Goal: Information Seeking & Learning: Learn about a topic

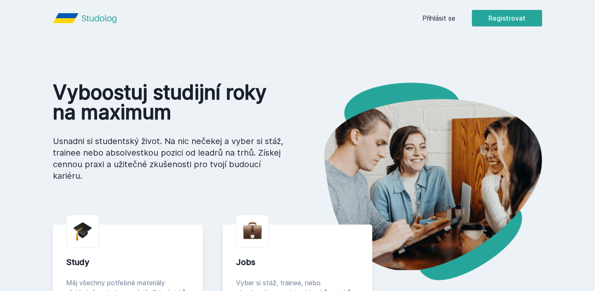
click at [440, 19] on link "Přihlásit se" at bounding box center [438, 18] width 33 height 10
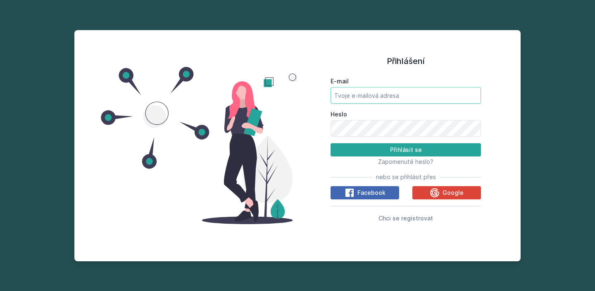
type input "opahalo@seznam.cz"
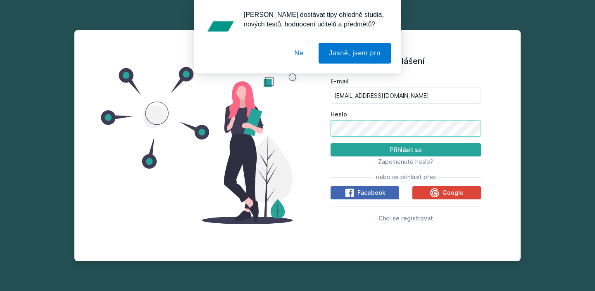
click at [406, 150] on button "Přihlásit se" at bounding box center [406, 149] width 150 height 13
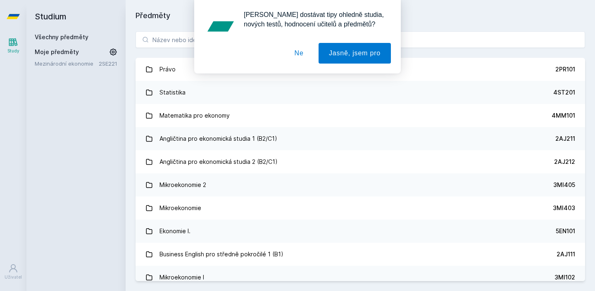
click at [298, 45] on button "Ne" at bounding box center [299, 53] width 30 height 21
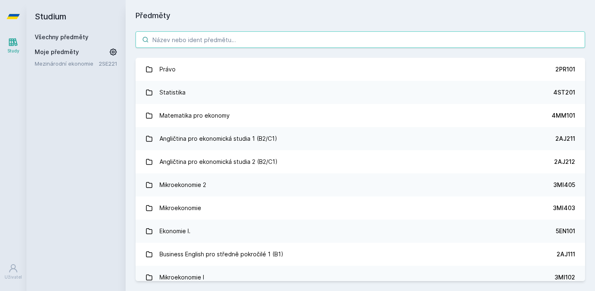
click at [265, 41] on input "search" at bounding box center [361, 39] width 450 height 17
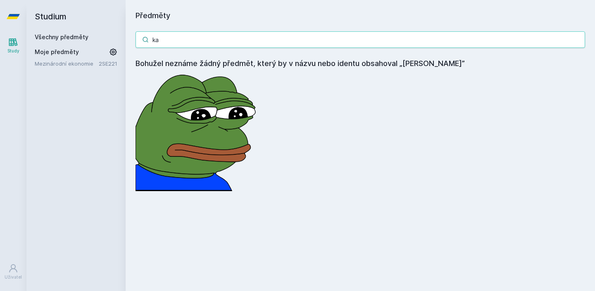
type input "k"
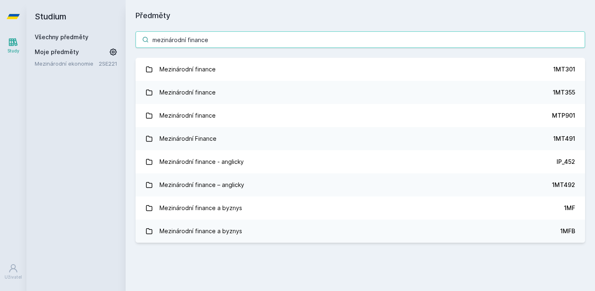
click at [307, 34] on input "mezinárodní finance" at bounding box center [361, 39] width 450 height 17
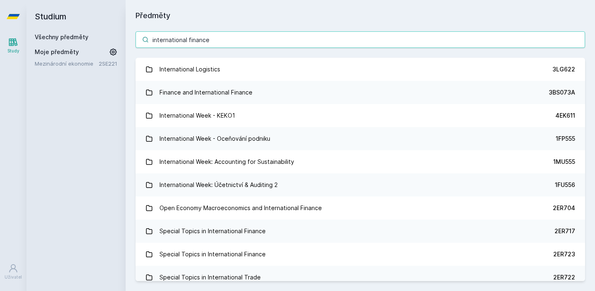
type input "international finance"
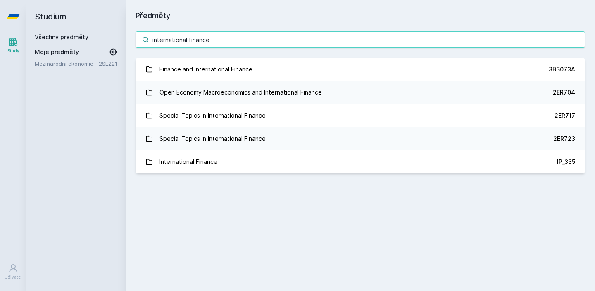
drag, startPoint x: 230, startPoint y: 35, endPoint x: 107, endPoint y: 35, distance: 122.8
click at [107, 35] on div "Studium Všechny předměty Moje předměty Mezinárodní ekonomie 2SE221 Předměty int…" at bounding box center [310, 145] width 569 height 291
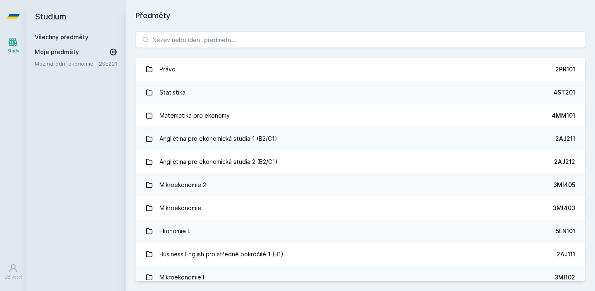
click at [415, 43] on input "search" at bounding box center [361, 39] width 450 height 17
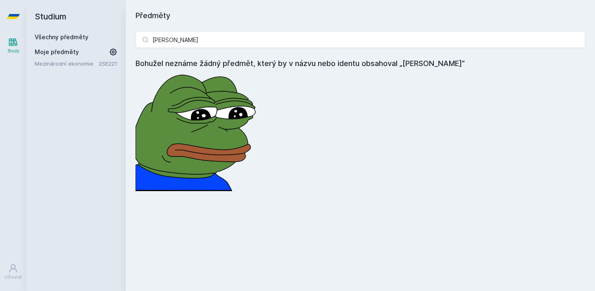
type input "[PERSON_NAME]"
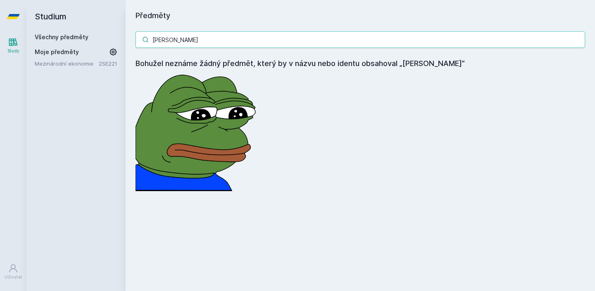
click at [172, 41] on input "[PERSON_NAME]" at bounding box center [361, 39] width 450 height 17
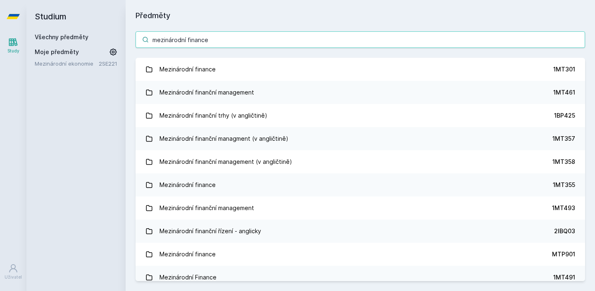
type input "mezinárodní finance"
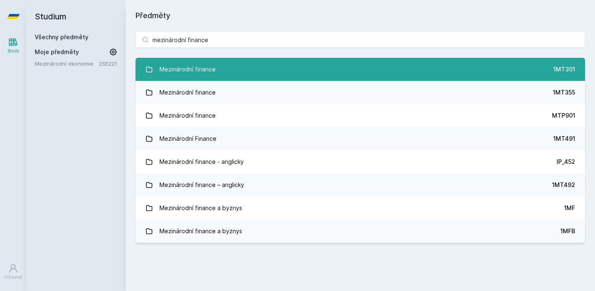
click at [191, 69] on div "Mezinárodní finance" at bounding box center [188, 69] width 56 height 17
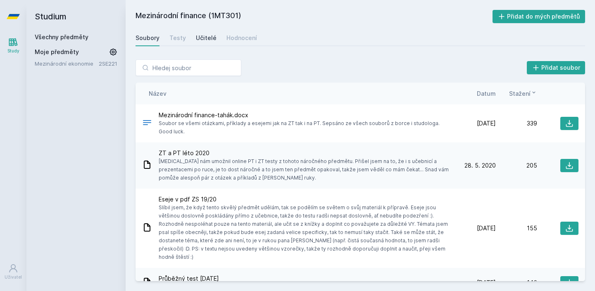
click at [200, 39] on div "Učitelé" at bounding box center [206, 38] width 21 height 8
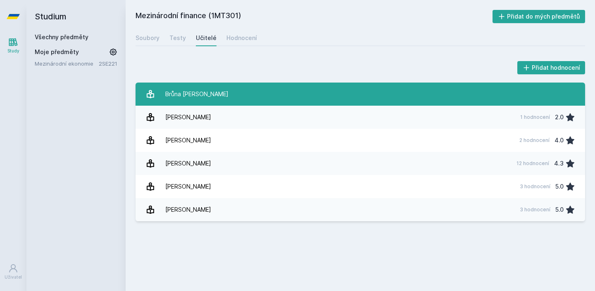
click at [189, 104] on link "Brůna [PERSON_NAME]" at bounding box center [361, 94] width 450 height 23
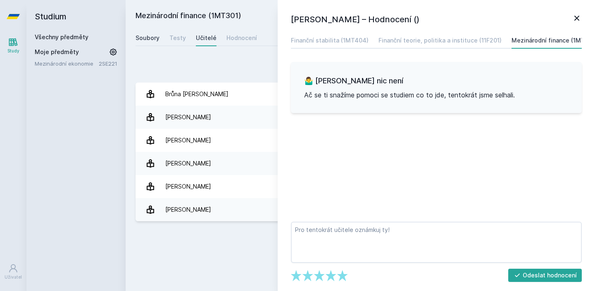
click at [146, 37] on div "Soubory" at bounding box center [148, 38] width 24 height 8
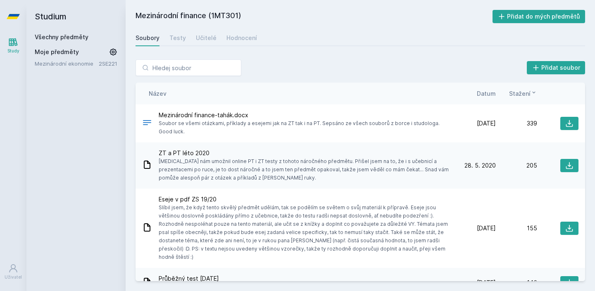
click at [203, 15] on h2 "Mezinárodní finance (1MT301)" at bounding box center [314, 16] width 357 height 13
drag, startPoint x: 207, startPoint y: 15, endPoint x: 121, endPoint y: 15, distance: 86.0
click at [121, 15] on div "Studium Všechny předměty Moje předměty Mezinárodní ekonomie 2SE221 Mezinárodní …" at bounding box center [310, 145] width 569 height 291
click at [140, 15] on h2 "Mezinárodní finance (1MT301)" at bounding box center [314, 16] width 357 height 13
drag, startPoint x: 136, startPoint y: 15, endPoint x: 209, endPoint y: 14, distance: 73.2
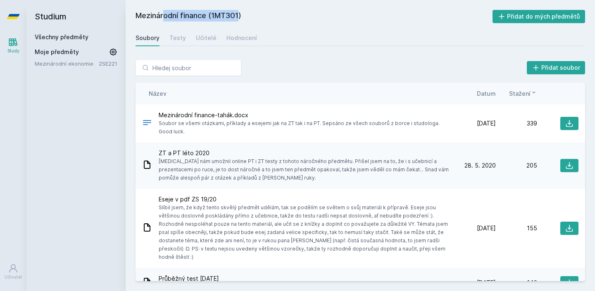
click at [209, 14] on h2 "Mezinárodní finance (1MT301)" at bounding box center [314, 16] width 357 height 13
copy h2 "Mezinárodní finance"
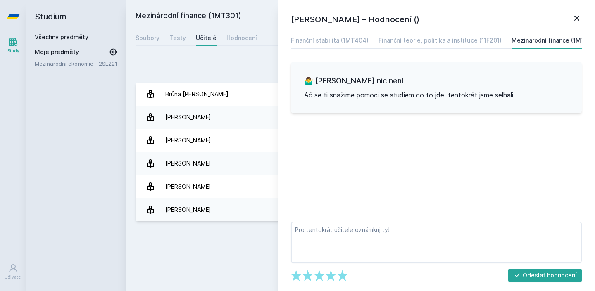
click at [253, 72] on div "Přidat hodnocení" at bounding box center [361, 68] width 450 height 17
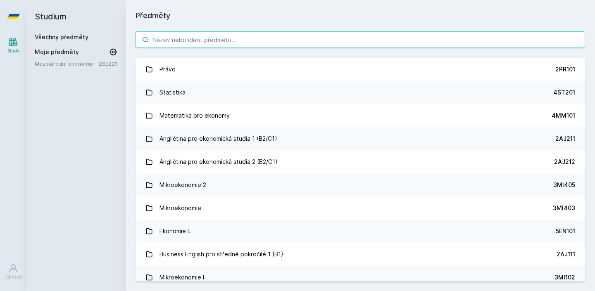
click at [184, 43] on input "search" at bounding box center [361, 39] width 450 height 17
paste input "Mezinárodní finance"
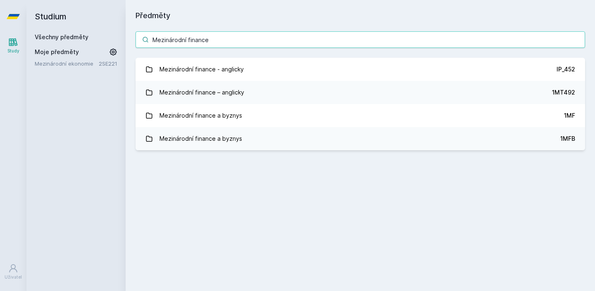
type input "Mezinárodní finance"
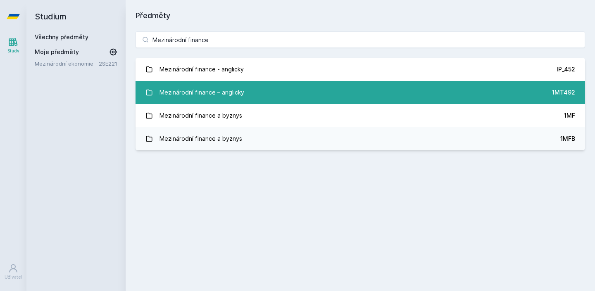
click at [198, 91] on div "Mezinárodní finance – anglicky" at bounding box center [202, 92] width 85 height 17
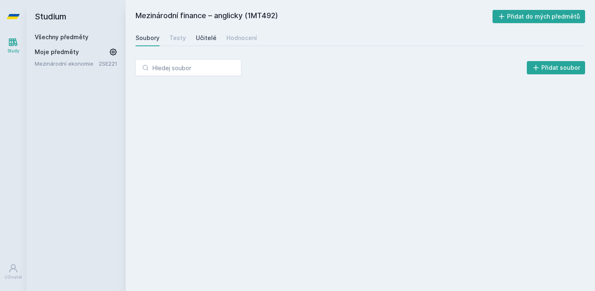
click at [210, 34] on div "Učitelé" at bounding box center [206, 38] width 21 height 8
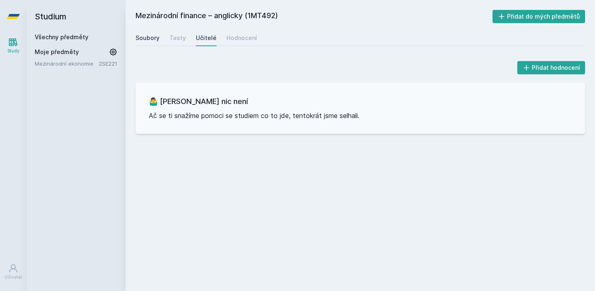
click at [146, 38] on div "Soubory" at bounding box center [148, 38] width 24 height 8
click at [236, 36] on div "Hodnocení" at bounding box center [242, 38] width 31 height 8
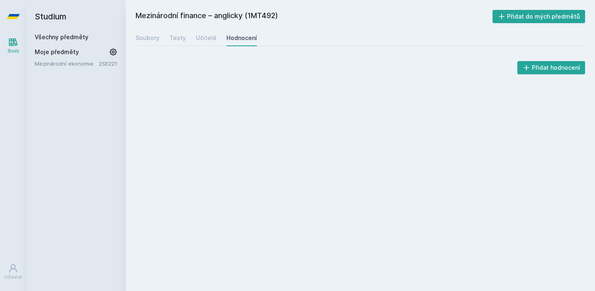
click at [216, 38] on div "Soubory Testy Učitelé Hodnocení" at bounding box center [361, 38] width 450 height 17
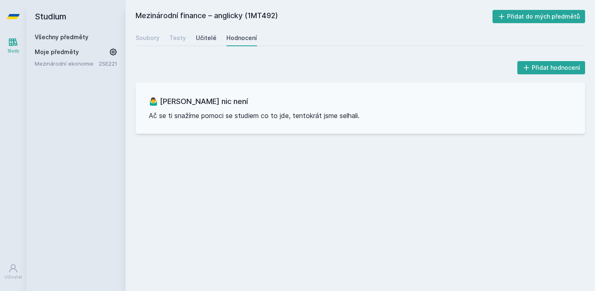
click at [206, 37] on div "Učitelé" at bounding box center [206, 38] width 21 height 8
click at [178, 37] on div "Testy" at bounding box center [177, 38] width 17 height 8
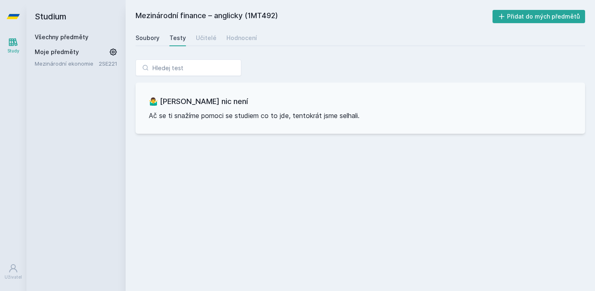
click at [144, 35] on div "Soubory" at bounding box center [148, 38] width 24 height 8
click at [48, 19] on h2 "Studium" at bounding box center [76, 16] width 83 height 33
click at [48, 40] on link "Všechny předměty" at bounding box center [62, 36] width 54 height 7
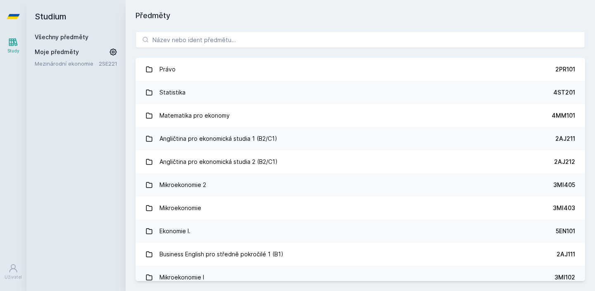
click at [146, 41] on icon at bounding box center [145, 39] width 7 height 7
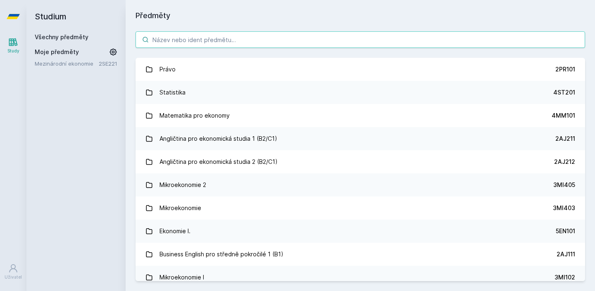
click at [178, 41] on input "search" at bounding box center [361, 39] width 450 height 17
paste input "Mezinárodní finance"
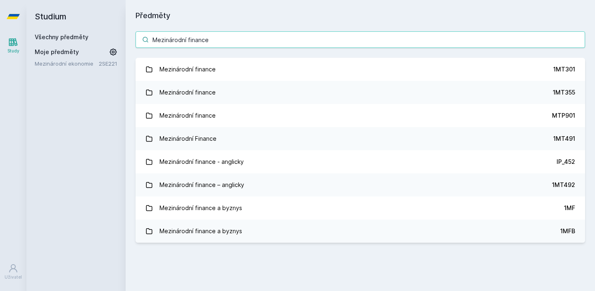
type input "Mezinárodní finance"
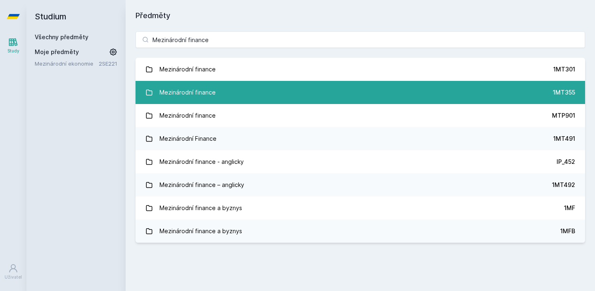
click at [190, 100] on div "Mezinárodní finance" at bounding box center [188, 92] width 56 height 17
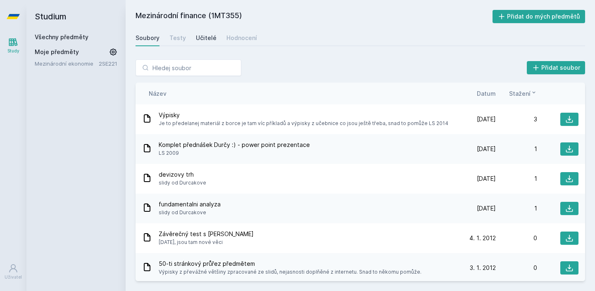
click at [208, 37] on div "Učitelé" at bounding box center [206, 38] width 21 height 8
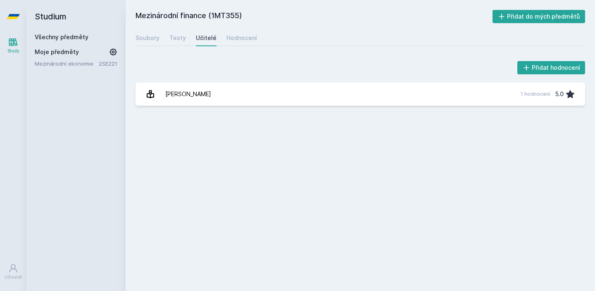
click at [53, 19] on h2 "Studium" at bounding box center [76, 16] width 83 height 33
click at [47, 36] on link "Všechny předměty" at bounding box center [62, 36] width 54 height 7
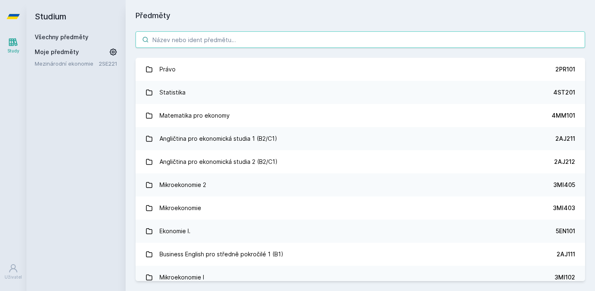
click at [179, 33] on input "search" at bounding box center [361, 39] width 450 height 17
paste input "Mezinárodní finance"
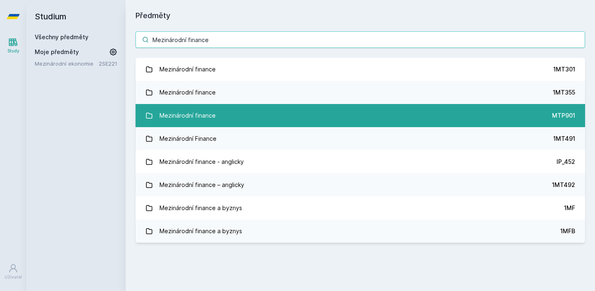
type input "Mezinárodní finance"
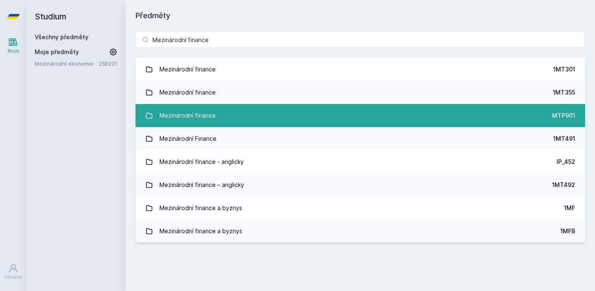
click at [188, 116] on div "Mezinárodní finance" at bounding box center [188, 115] width 56 height 17
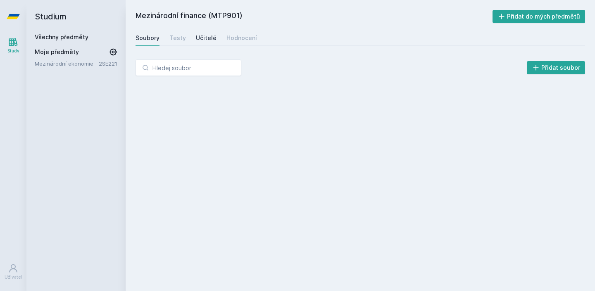
click at [207, 37] on div "Učitelé" at bounding box center [206, 38] width 21 height 8
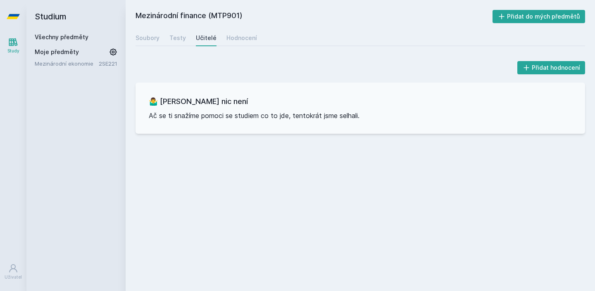
click at [52, 36] on link "Všechny předměty" at bounding box center [62, 36] width 54 height 7
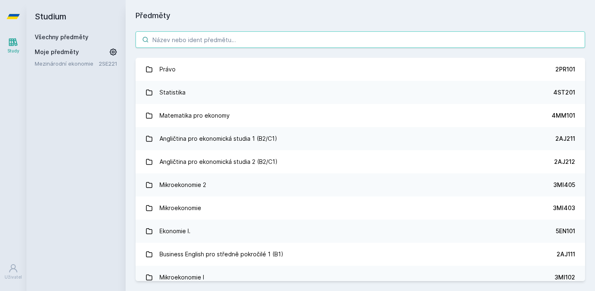
click at [216, 38] on input "search" at bounding box center [361, 39] width 450 height 17
paste input "Mezinárodní finance"
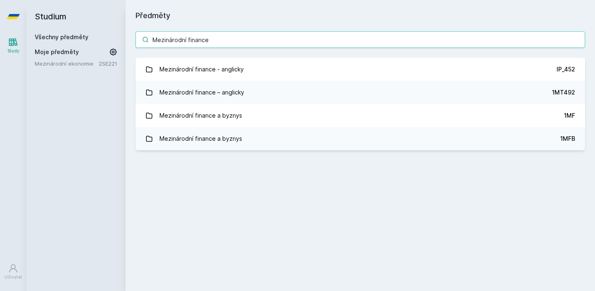
type input "Mezinárodní finance"
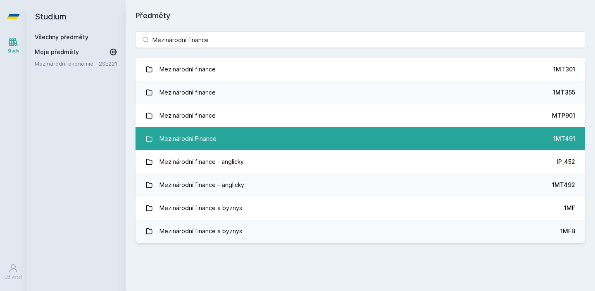
click at [196, 144] on div "Mezinárodní Finance" at bounding box center [188, 139] width 57 height 17
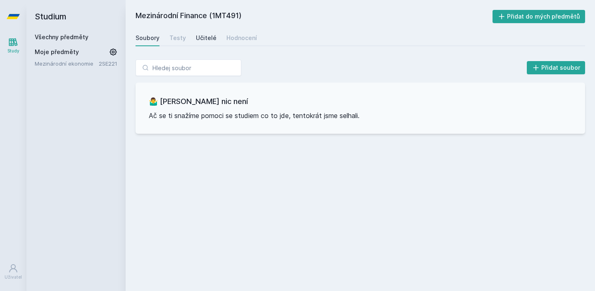
click at [206, 34] on div "Učitelé" at bounding box center [206, 38] width 21 height 8
click at [54, 36] on link "Všechny předměty" at bounding box center [62, 36] width 54 height 7
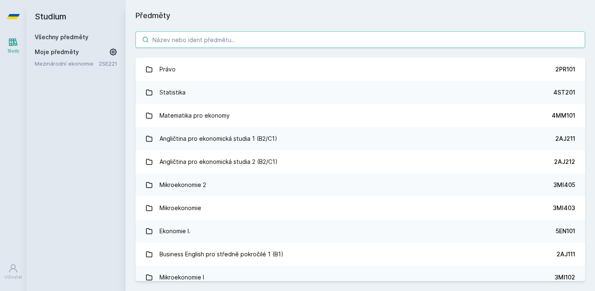
click at [193, 38] on input "search" at bounding box center [361, 39] width 450 height 17
paste input "Mezinárodní finance"
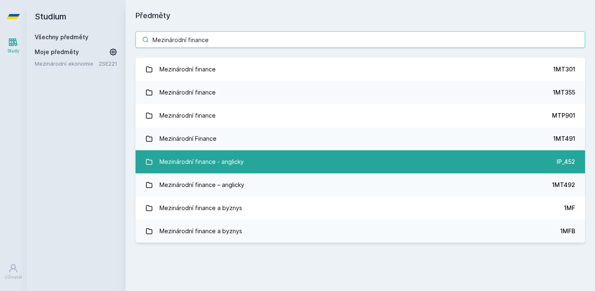
type input "Mezinárodní finance"
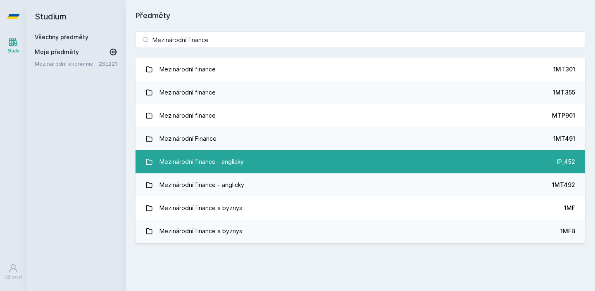
click at [214, 164] on div "Mezinárodní finance - anglicky" at bounding box center [202, 162] width 84 height 17
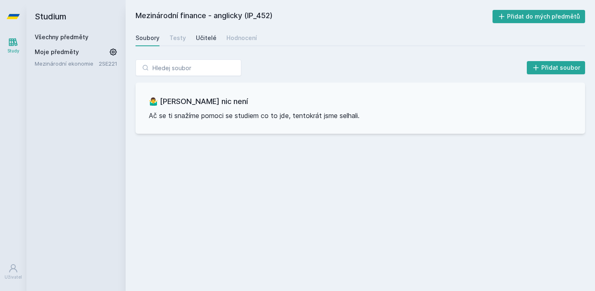
click at [196, 41] on div "Učitelé" at bounding box center [206, 38] width 21 height 8
click at [146, 39] on div "Soubory" at bounding box center [148, 38] width 24 height 8
click at [35, 19] on h2 "Studium" at bounding box center [76, 16] width 83 height 33
click at [43, 18] on h2 "Studium" at bounding box center [76, 16] width 83 height 33
click at [43, 36] on link "Všechny předměty" at bounding box center [62, 36] width 54 height 7
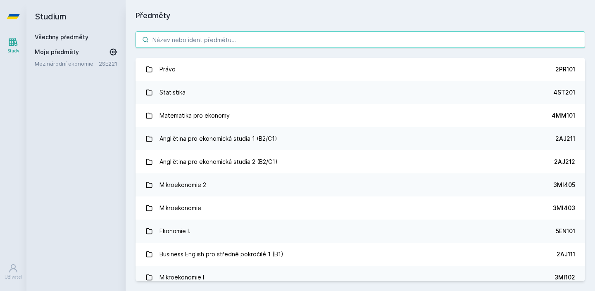
click at [229, 39] on input "search" at bounding box center [361, 39] width 450 height 17
paste input "Mezinárodní finance"
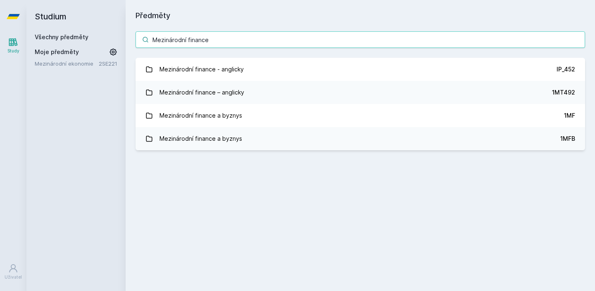
type input "Mezinárodní finance"
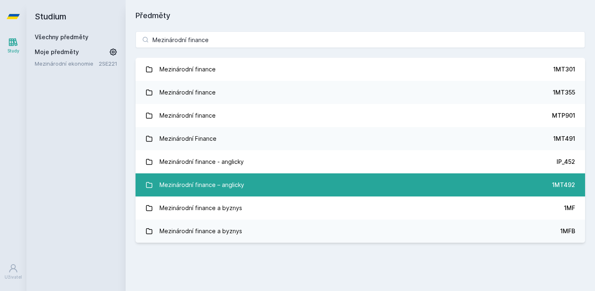
click at [228, 187] on div "Mezinárodní finance – anglicky" at bounding box center [202, 185] width 85 height 17
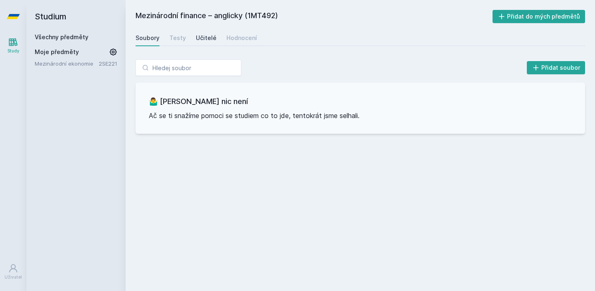
click at [203, 39] on div "Učitelé" at bounding box center [206, 38] width 21 height 8
click at [70, 33] on link "Všechny předměty" at bounding box center [62, 36] width 54 height 7
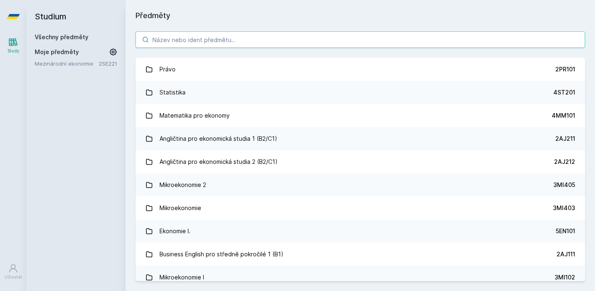
click at [180, 35] on input "search" at bounding box center [361, 39] width 450 height 17
paste input "Mezinárodní finance"
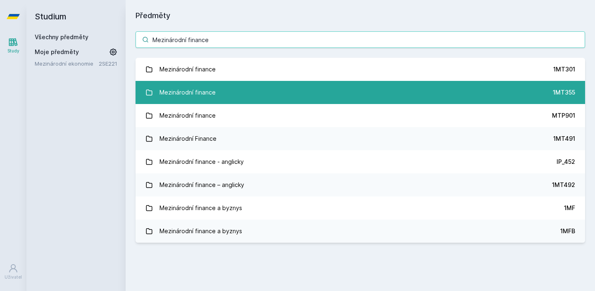
type input "Mezinárodní finance"
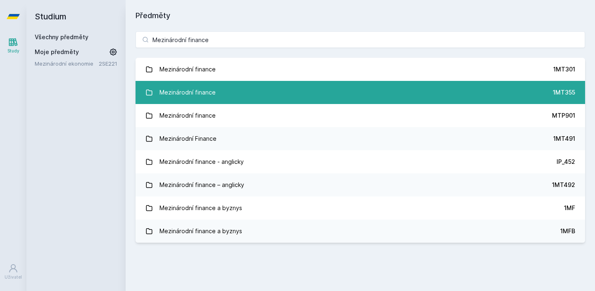
click at [191, 85] on div "Mezinárodní finance" at bounding box center [188, 92] width 56 height 17
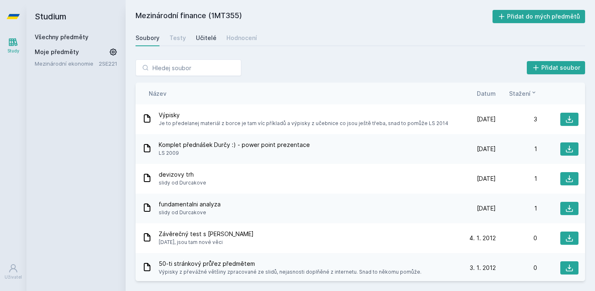
click at [207, 31] on link "Učitelé" at bounding box center [206, 38] width 21 height 17
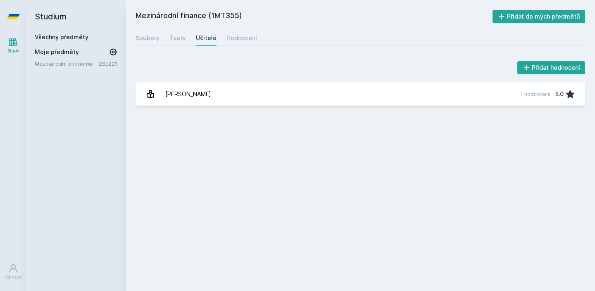
click at [56, 12] on h2 "Studium" at bounding box center [76, 16] width 83 height 33
click at [56, 44] on div "Všechny předměty Moje předměty Mezinárodní ekonomie 2SE221" at bounding box center [76, 50] width 83 height 35
click at [56, 41] on div "Všechny předměty" at bounding box center [76, 37] width 83 height 8
click at [60, 37] on link "Všechny předměty" at bounding box center [62, 36] width 54 height 7
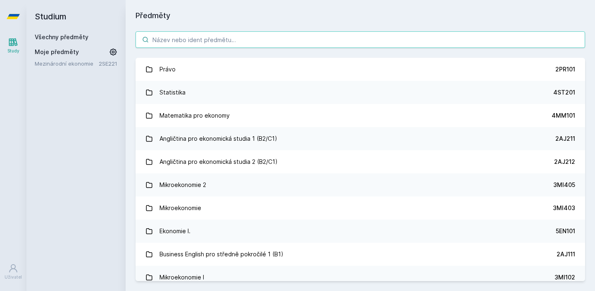
click at [163, 43] on input "search" at bounding box center [361, 39] width 450 height 17
paste input "Mezinárodní finance"
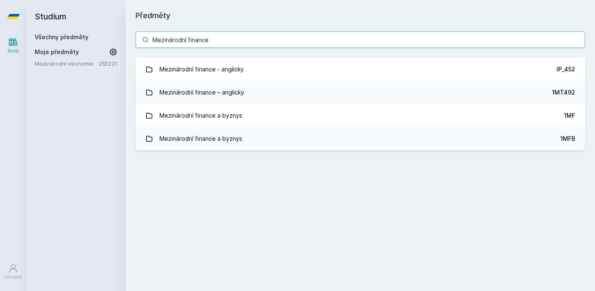
type input "Mezinárodní finance"
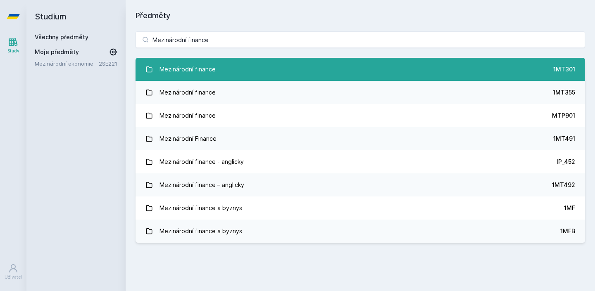
click at [190, 66] on div "Mezinárodní finance" at bounding box center [188, 69] width 56 height 17
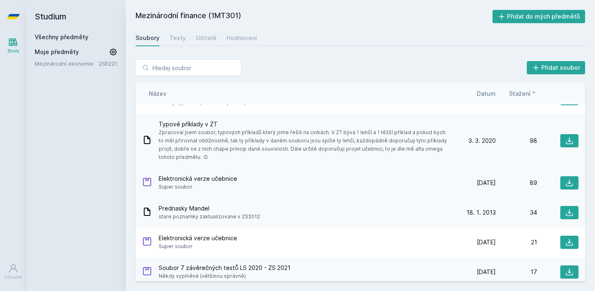
scroll to position [49, 0]
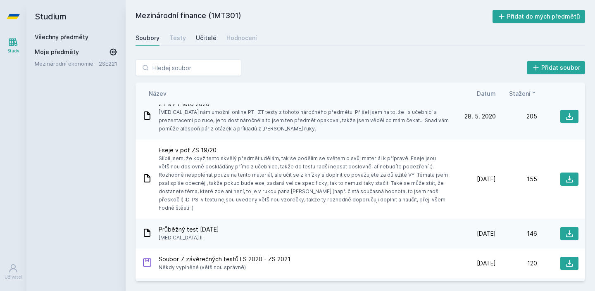
click at [196, 38] on div "Učitelé" at bounding box center [206, 38] width 21 height 8
